Goal: Information Seeking & Learning: Understand process/instructions

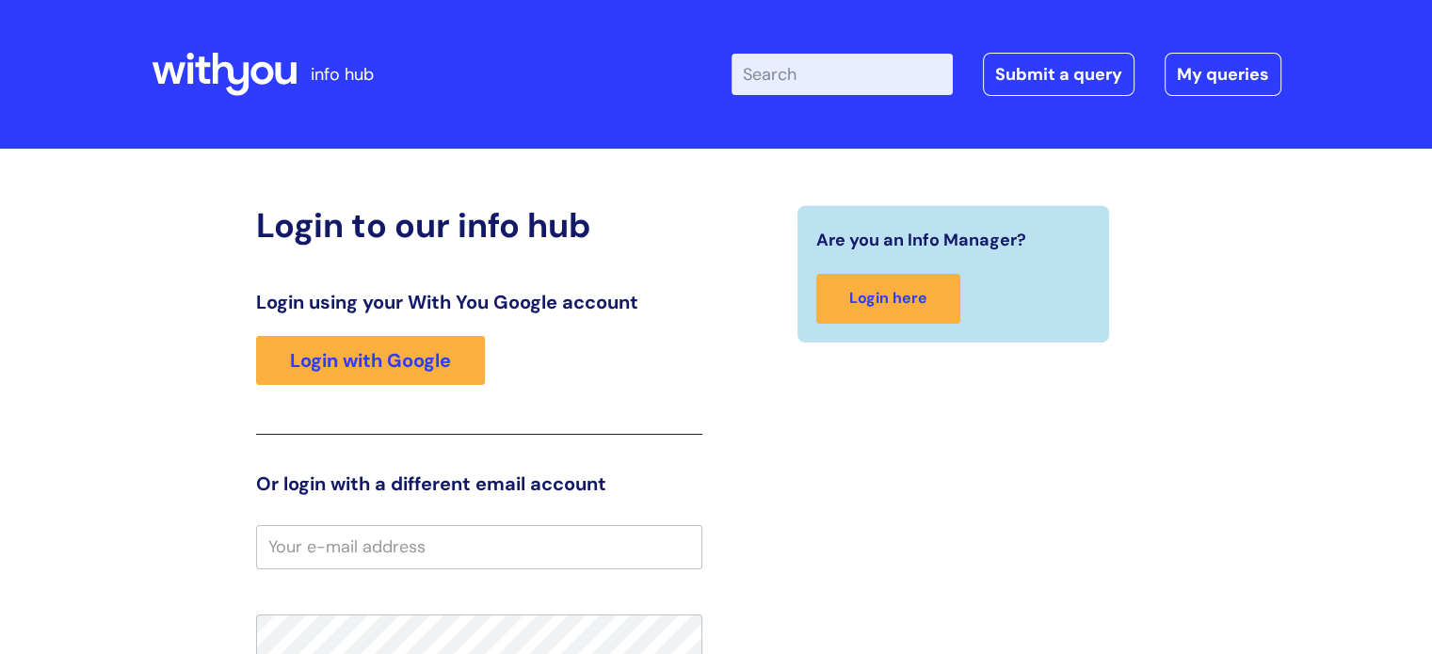
click at [264, 392] on div "Login using your With You Google account Login with Google" at bounding box center [479, 363] width 446 height 144
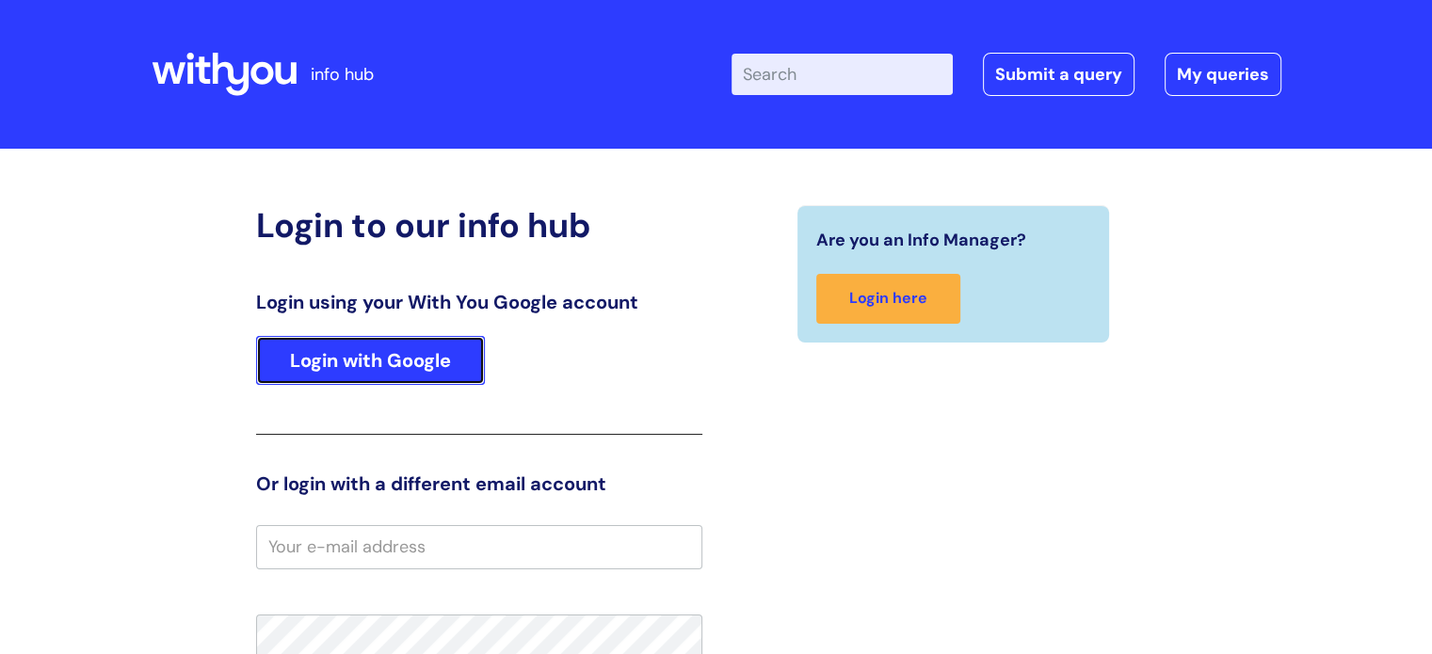
click at [305, 364] on link "Login with Google" at bounding box center [370, 360] width 229 height 49
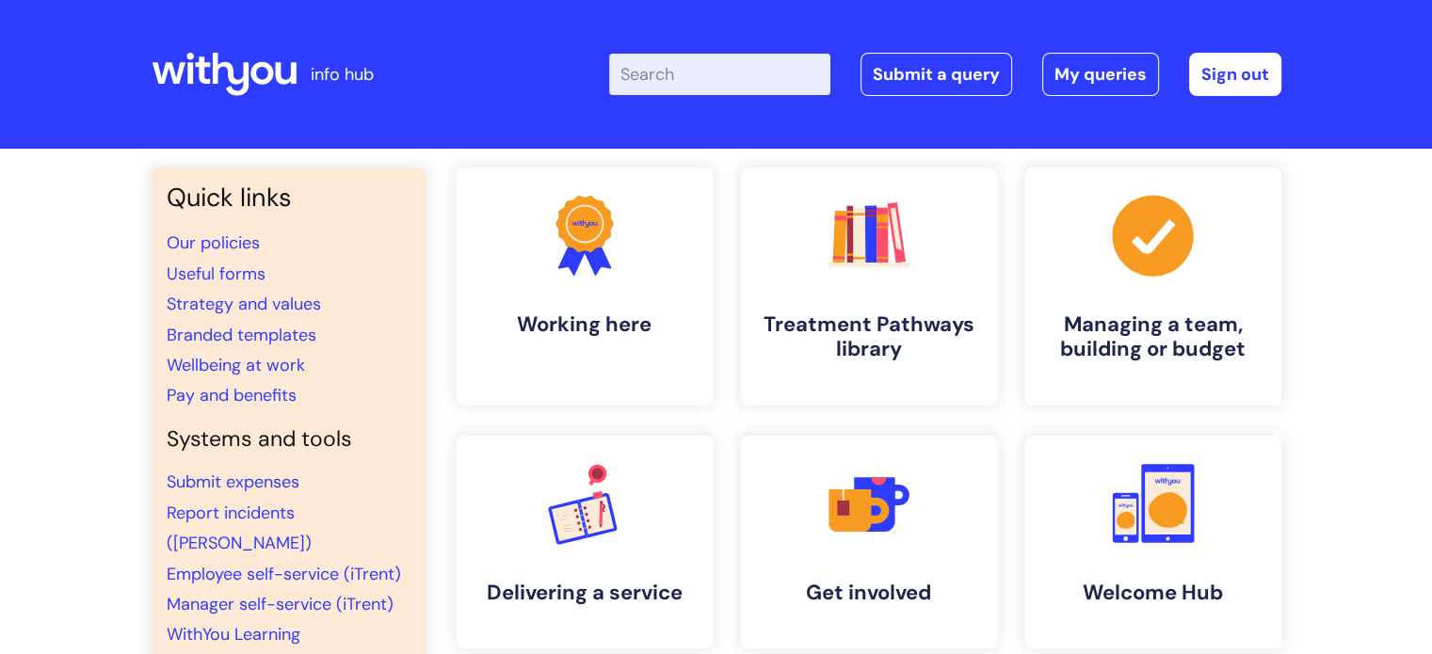
click at [744, 65] on input "Enter your search term here..." at bounding box center [719, 74] width 221 height 41
click at [625, 274] on icon ".cls-1{fill:#f89b22;}.cls-1,.cls-2,.cls-3{stroke-width:0px;}.cls-2{fill:#2d3cff…" at bounding box center [584, 234] width 93 height 93
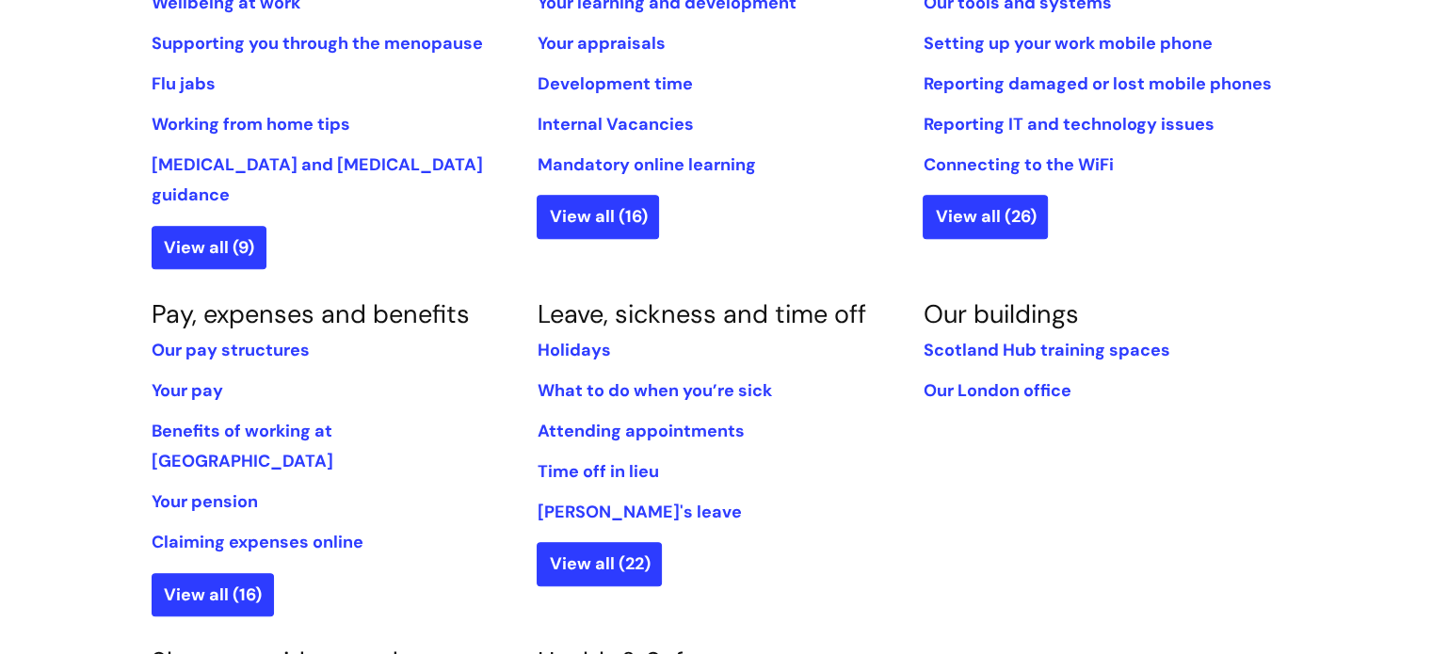
scroll to position [902, 0]
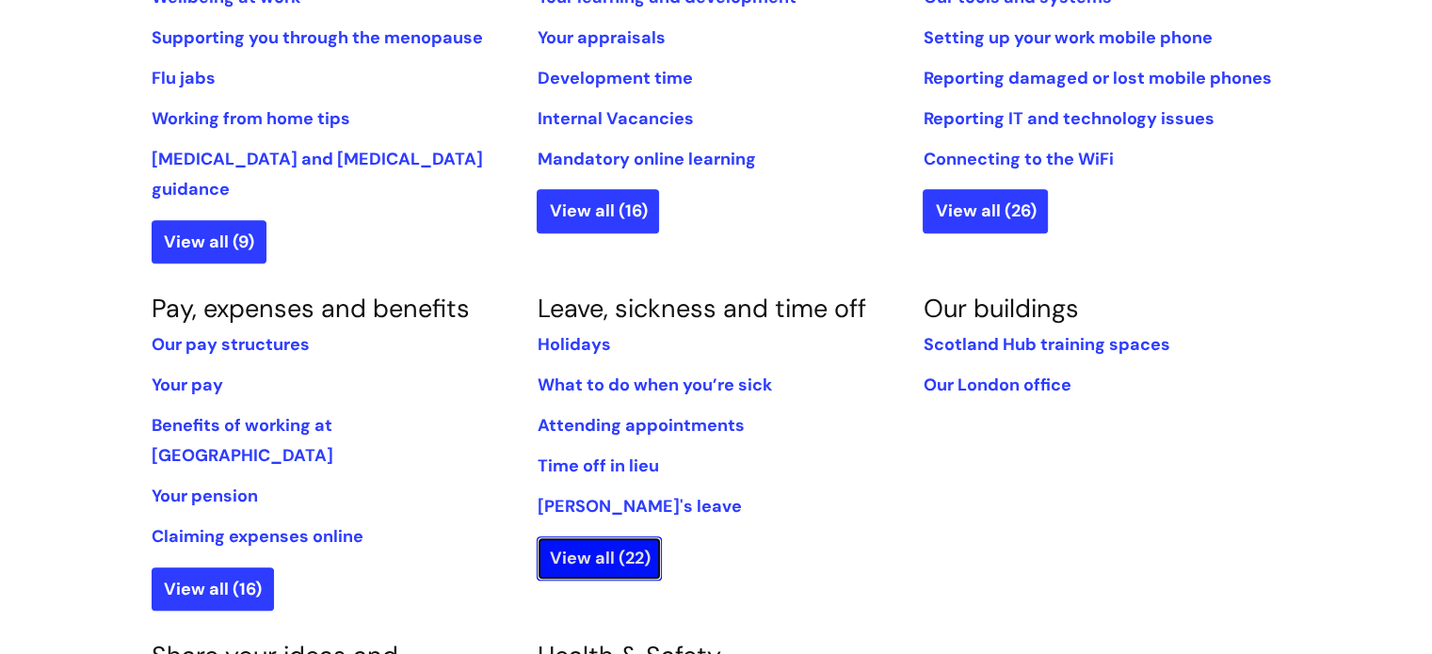
click at [608, 537] on link "View all (22)" at bounding box center [599, 558] width 125 height 43
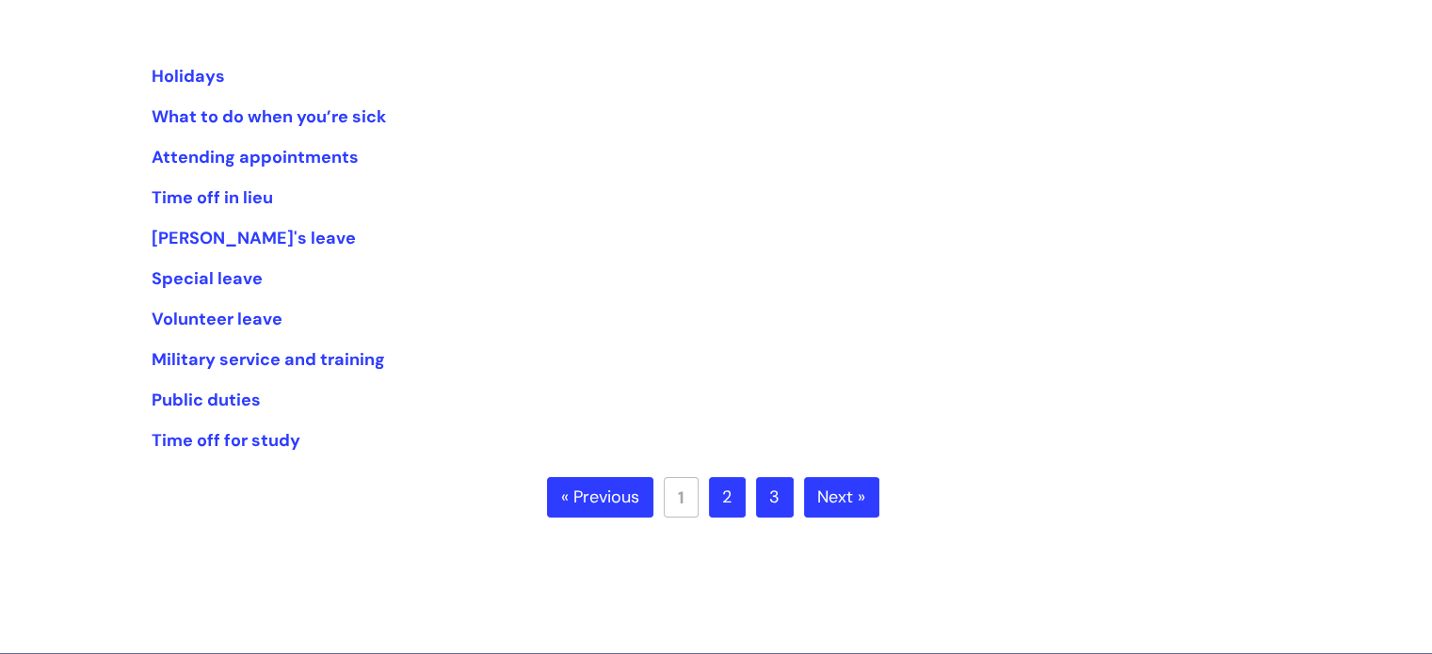
scroll to position [367, 0]
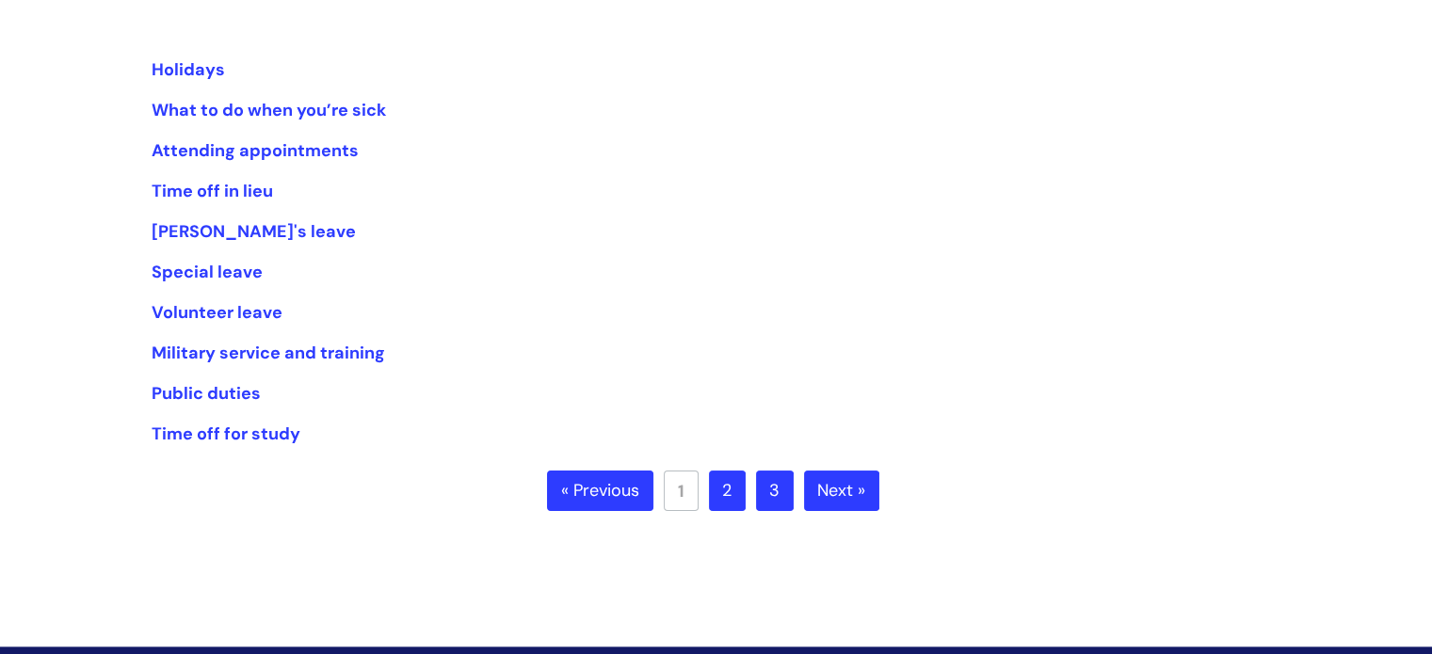
click at [733, 491] on link "2" at bounding box center [727, 491] width 37 height 41
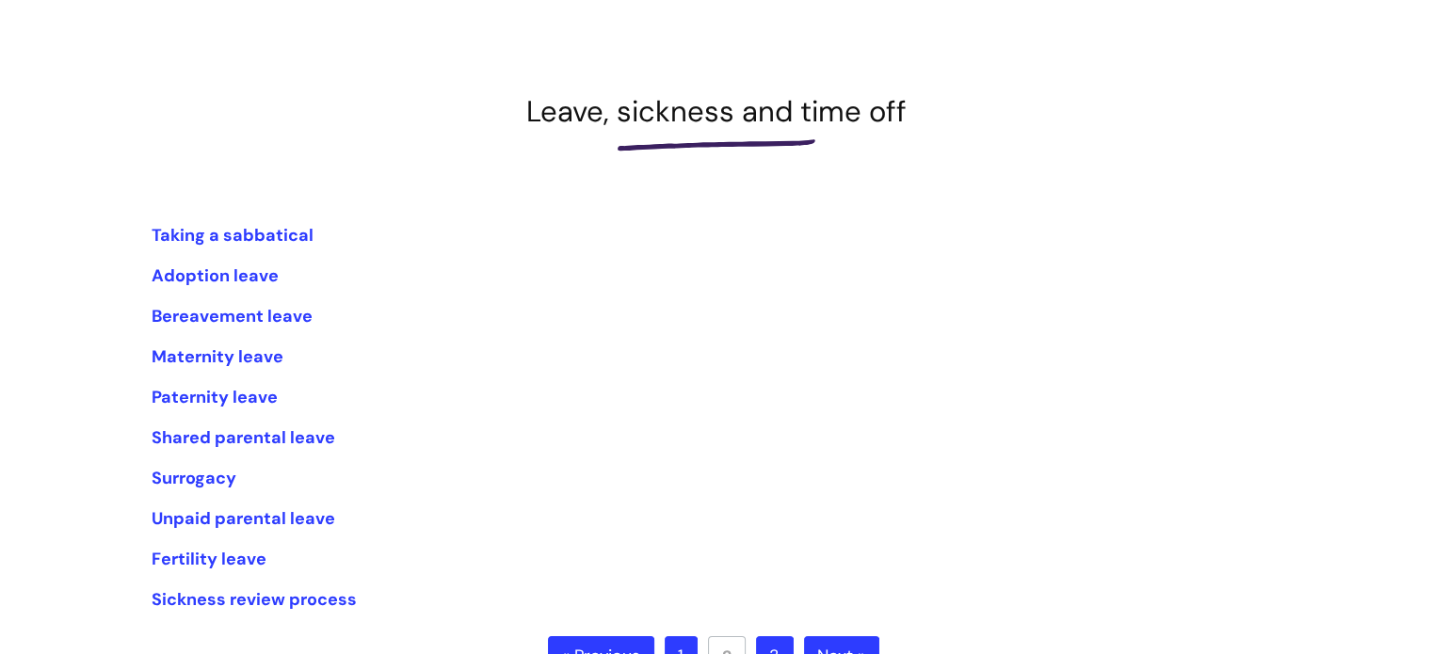
scroll to position [286, 0]
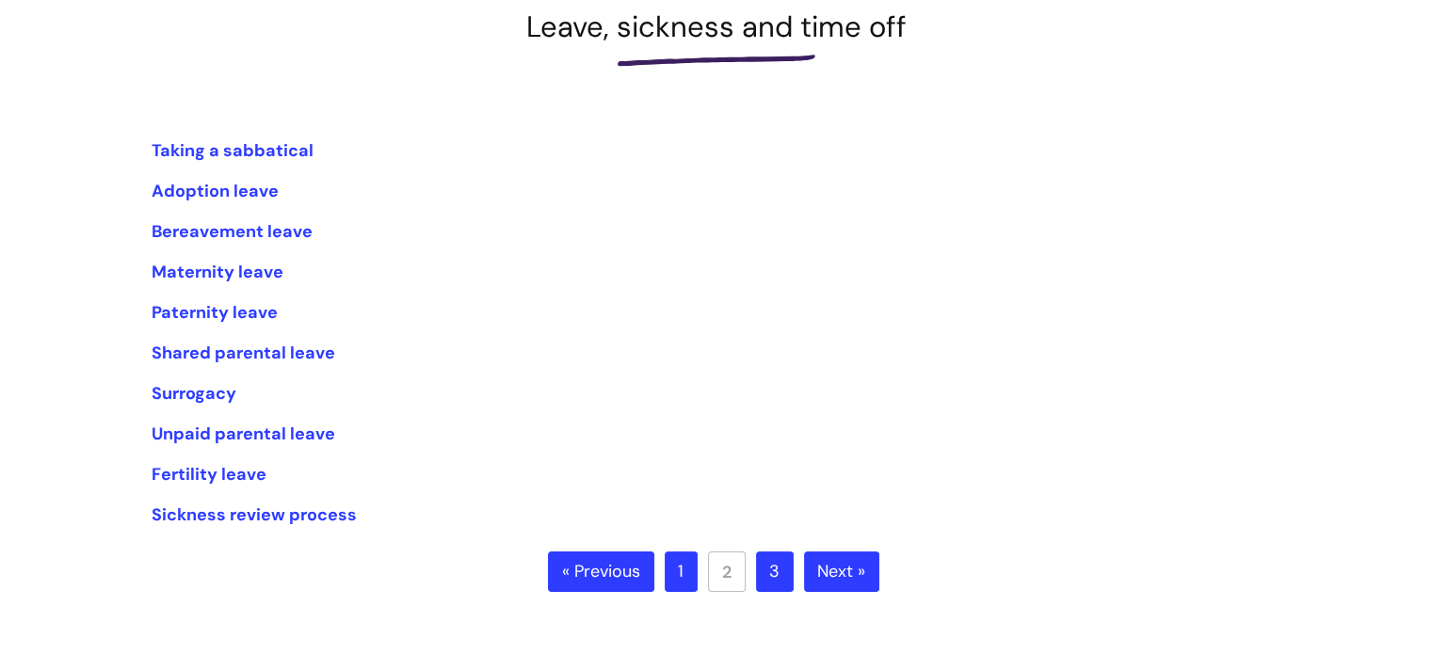
click at [767, 579] on link "3" at bounding box center [775, 572] width 38 height 41
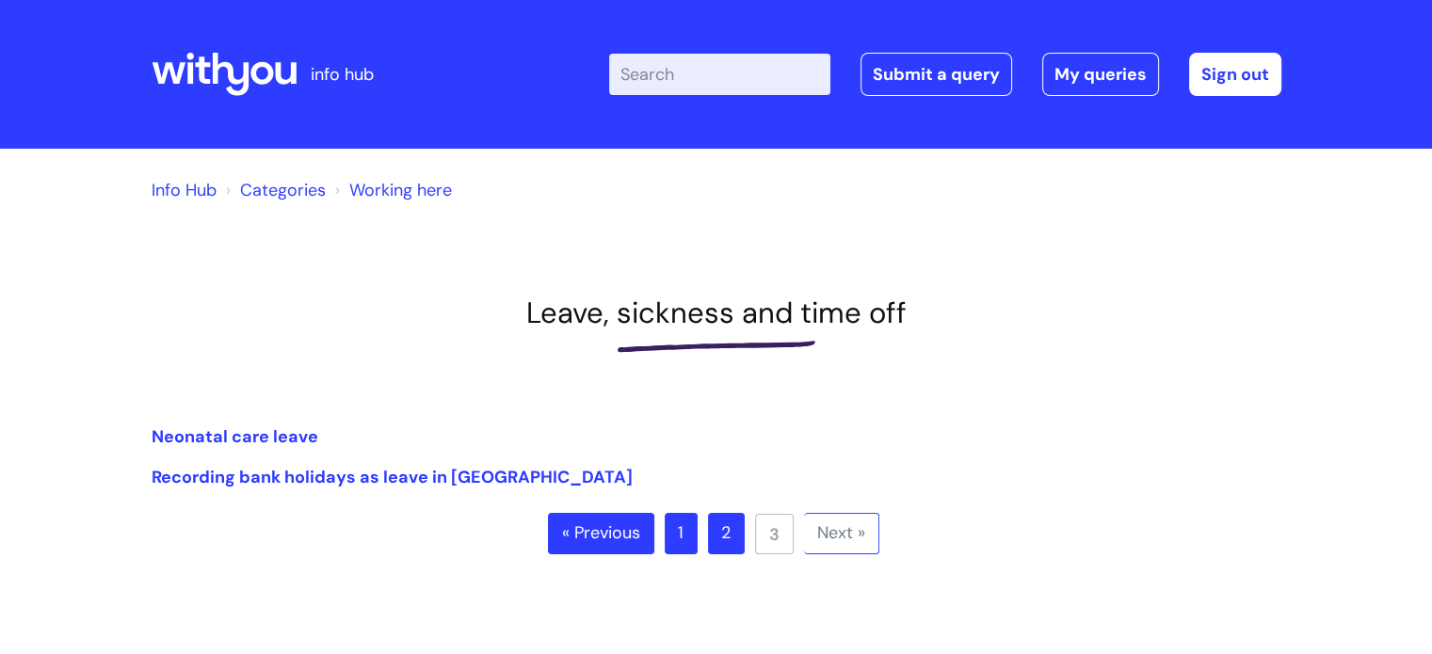
click at [757, 71] on input "Enter your search term here..." at bounding box center [719, 74] width 221 height 41
type input "birthday"
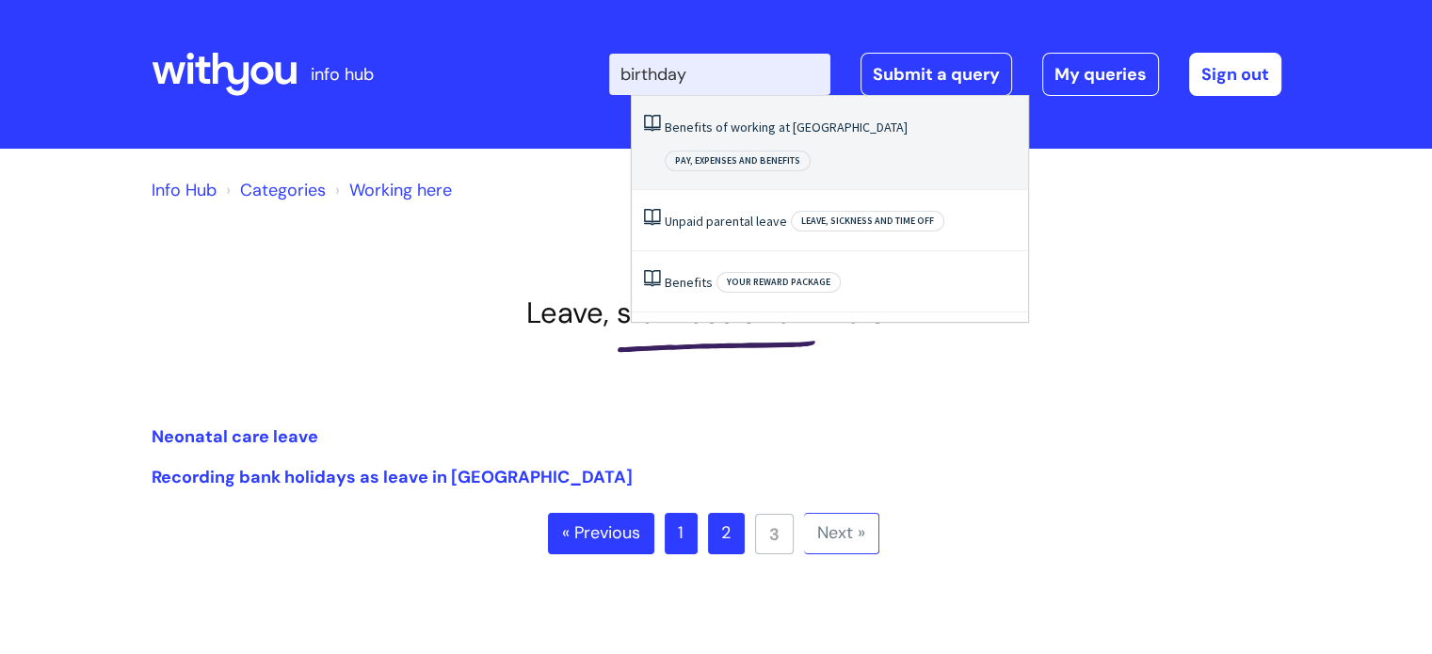
click at [754, 123] on link "Benefits of working at [GEOGRAPHIC_DATA]" at bounding box center [786, 127] width 243 height 17
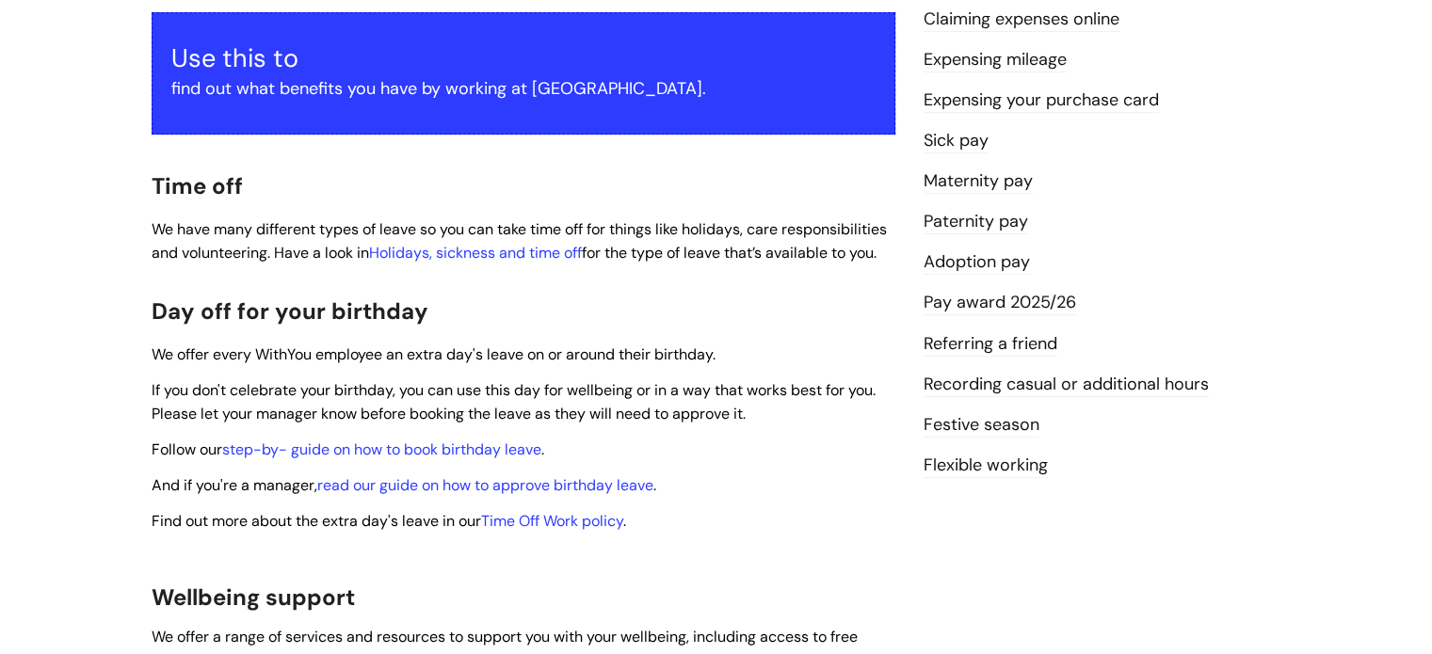
scroll to position [398, 0]
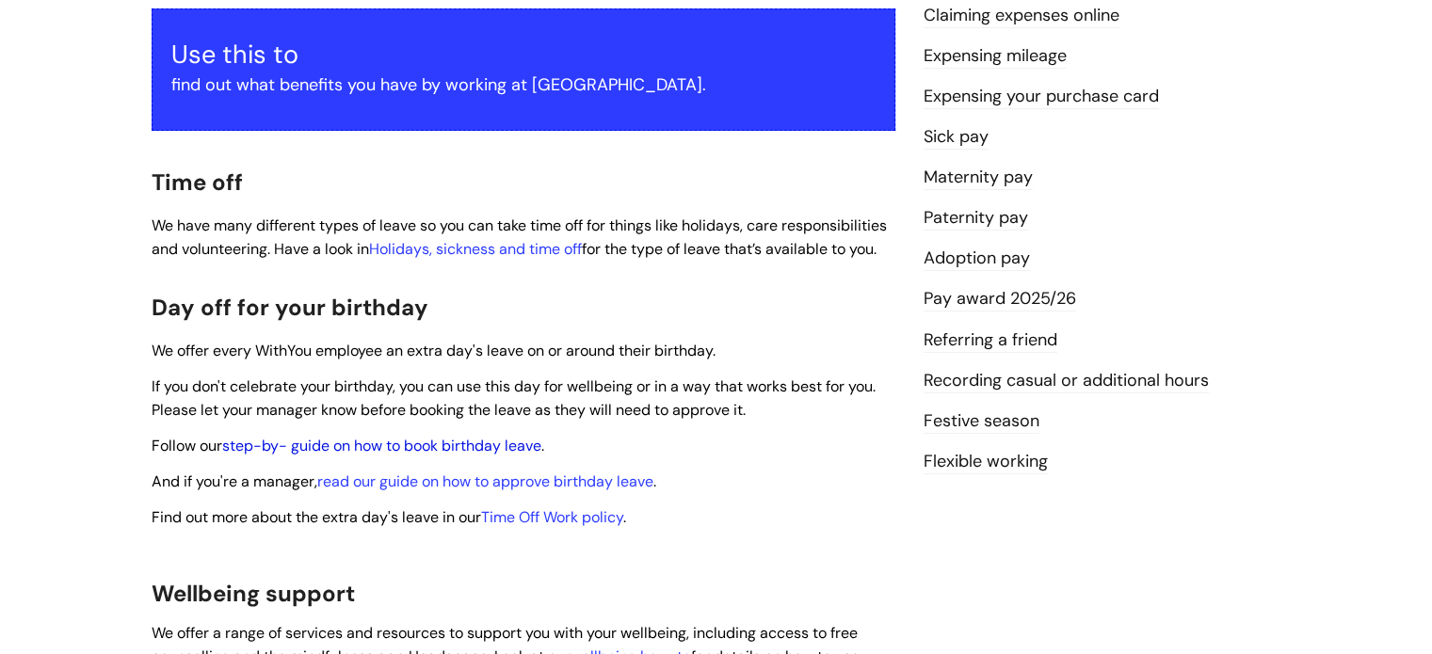
click at [457, 436] on link "step-by- guide on how to book birthday leave" at bounding box center [381, 446] width 319 height 20
